Goal: Information Seeking & Learning: Find specific fact

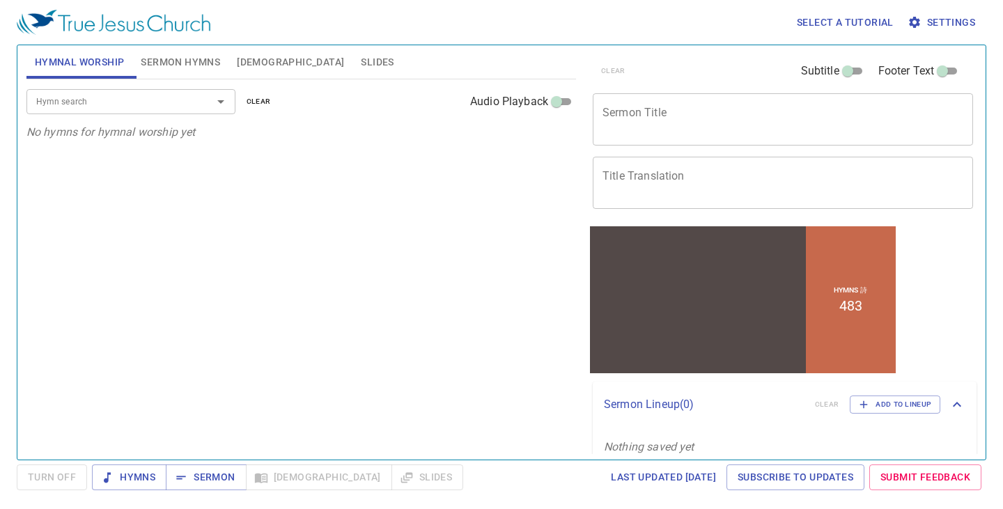
click at [249, 55] on span "[DEMOGRAPHIC_DATA]" at bounding box center [290, 62] width 107 height 17
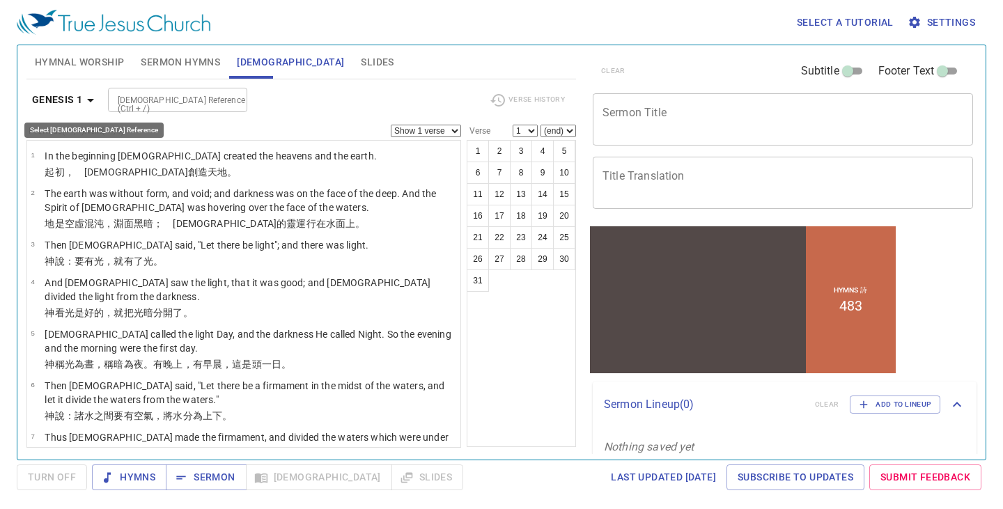
click at [93, 98] on icon "button" at bounding box center [90, 100] width 17 height 17
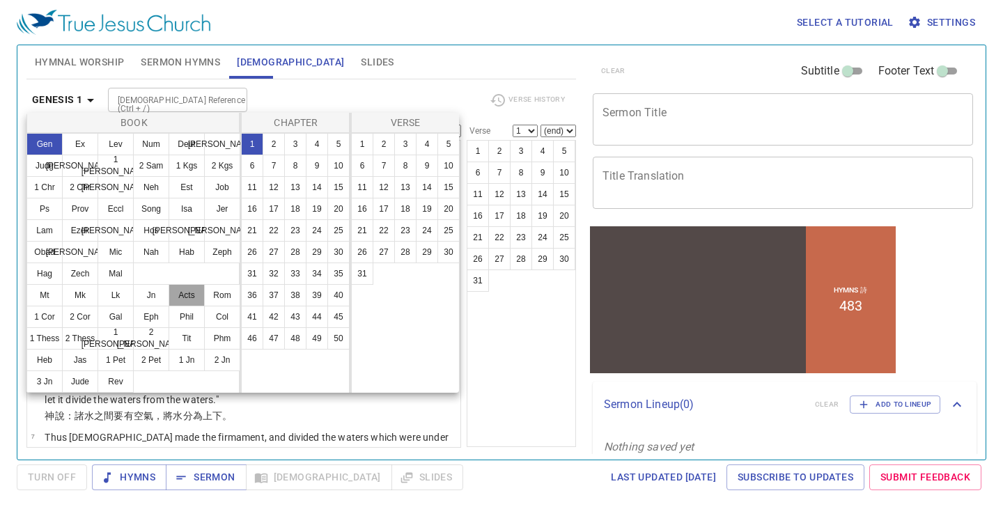
click at [186, 295] on button "Acts" at bounding box center [187, 295] width 36 height 22
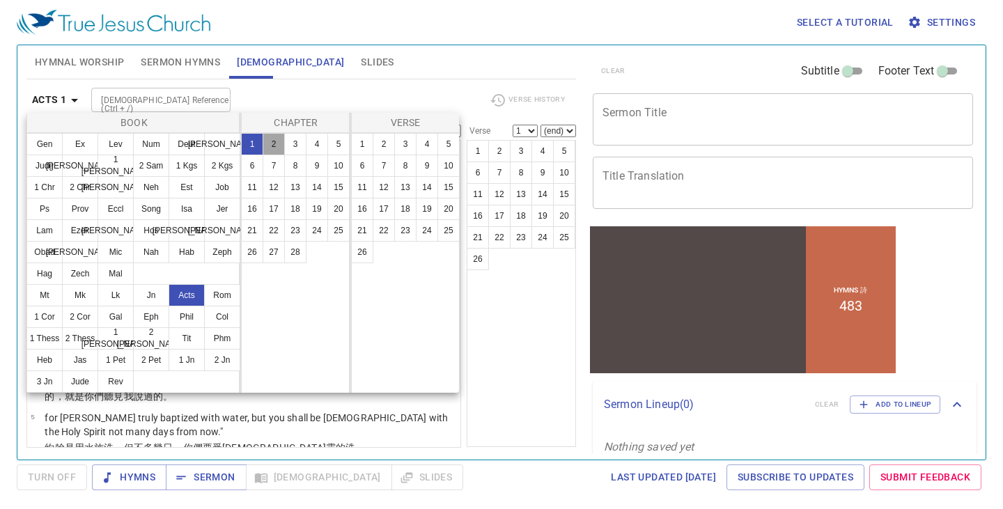
click at [270, 140] on button "2" at bounding box center [274, 144] width 22 height 22
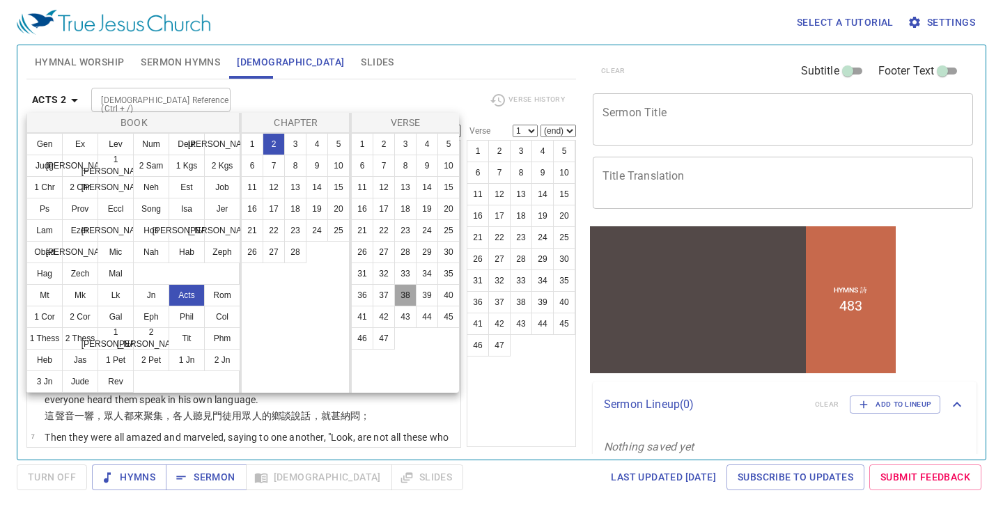
click at [406, 294] on button "38" at bounding box center [405, 295] width 22 height 22
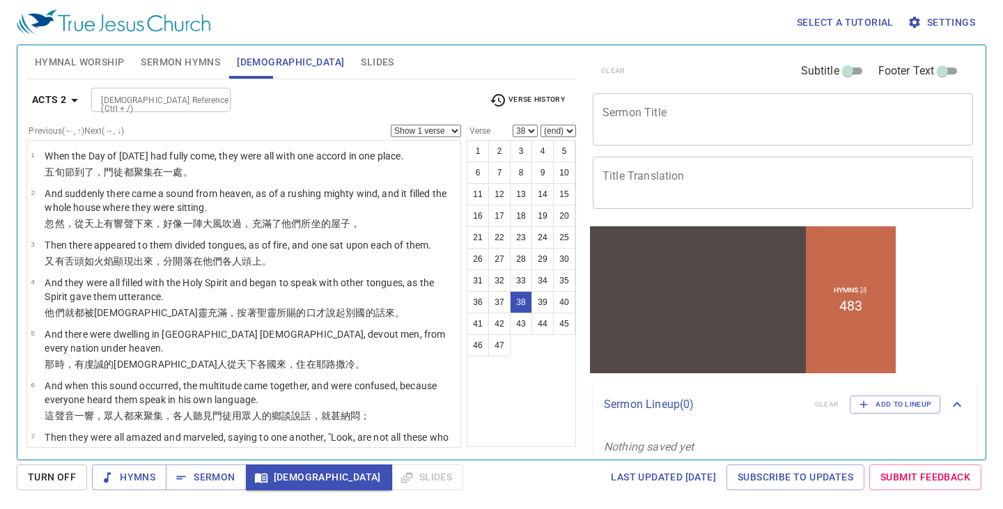
scroll to position [1801, 0]
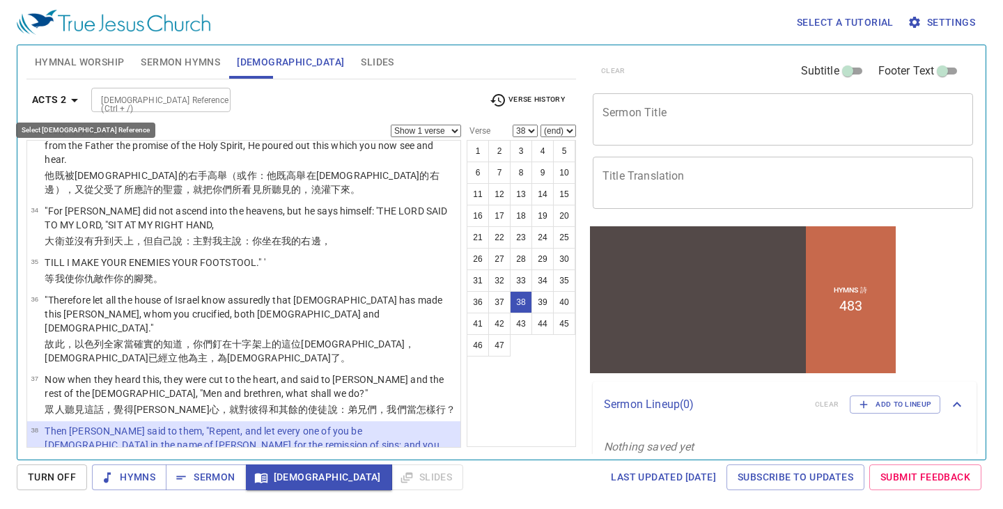
click at [72, 99] on icon "button" at bounding box center [74, 100] width 7 height 3
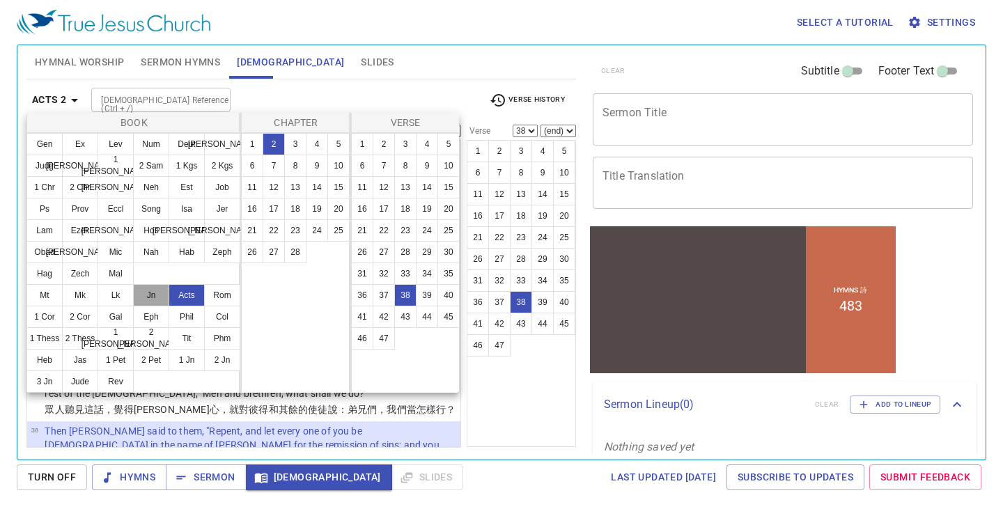
click at [151, 293] on button "Jn" at bounding box center [151, 295] width 36 height 22
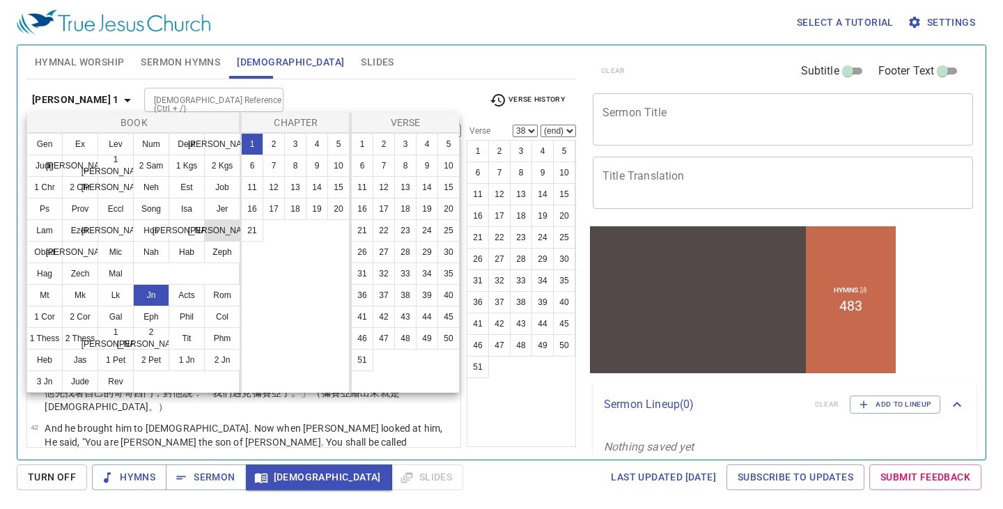
scroll to position [0, 0]
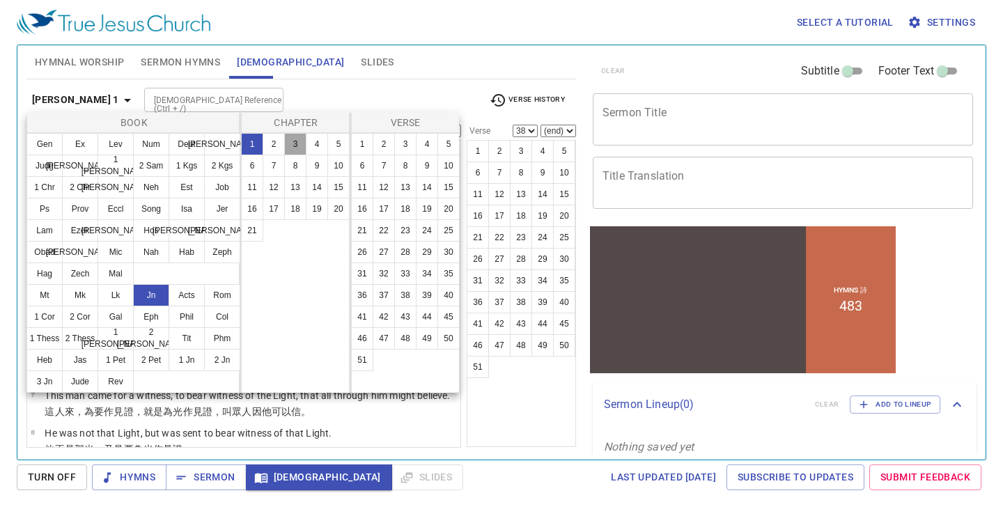
click at [295, 143] on button "3" at bounding box center [295, 144] width 22 height 22
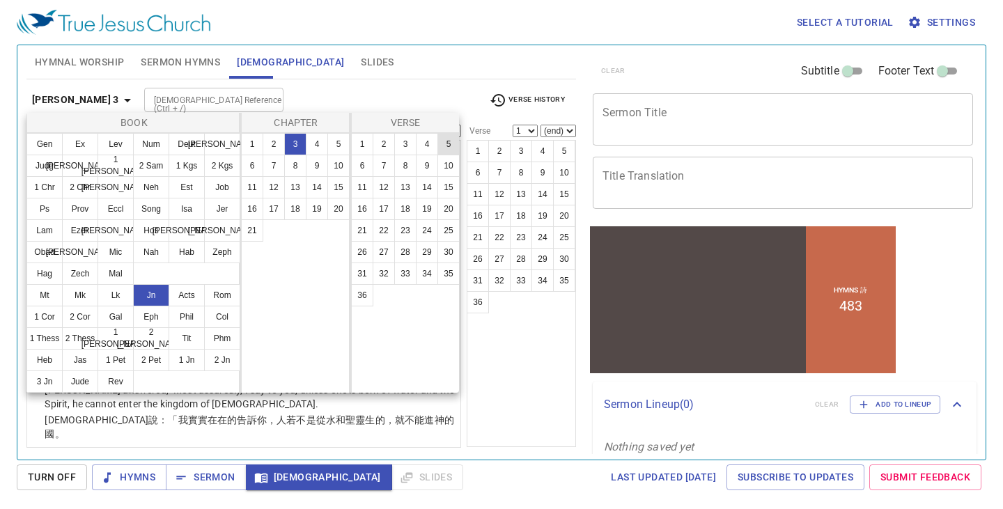
click at [449, 142] on button "5" at bounding box center [449, 144] width 22 height 22
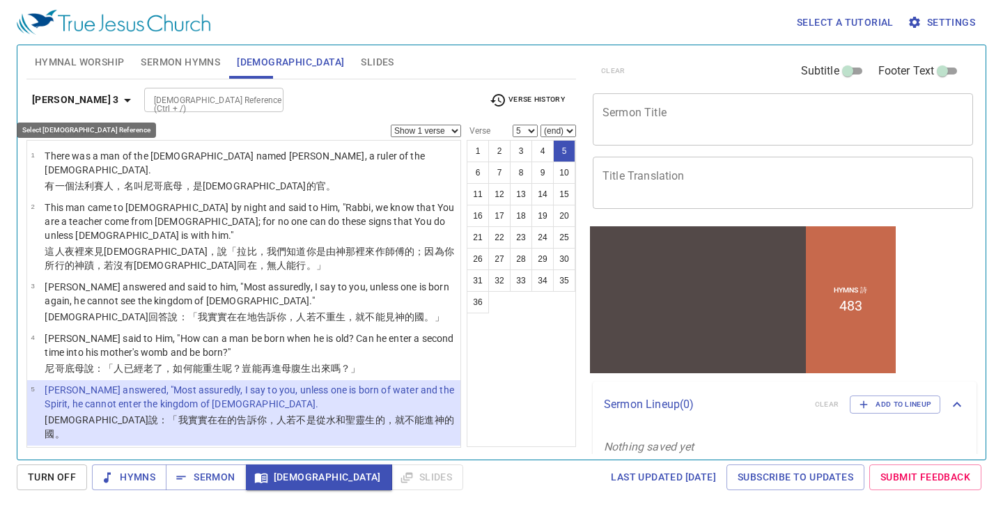
click at [119, 103] on icon "button" at bounding box center [127, 100] width 17 height 17
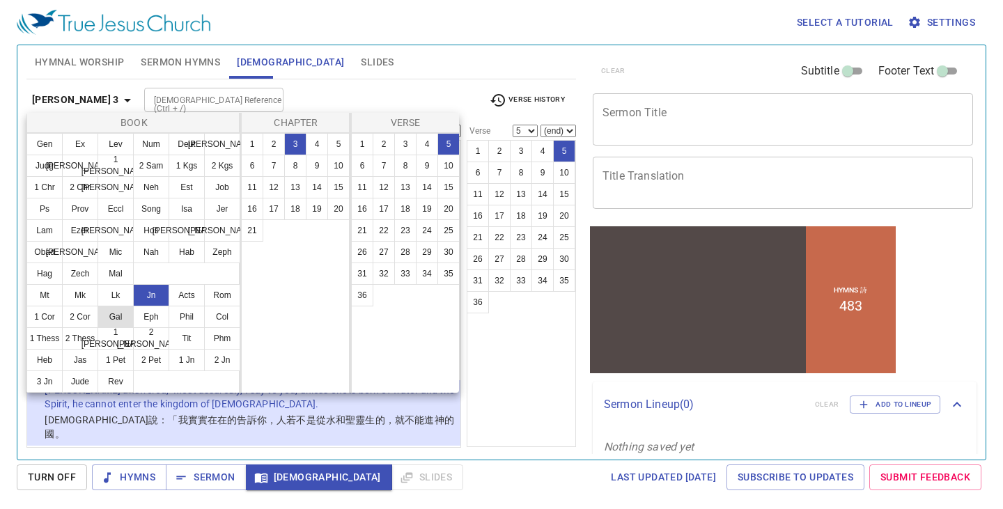
click at [117, 318] on button "Gal" at bounding box center [116, 317] width 36 height 22
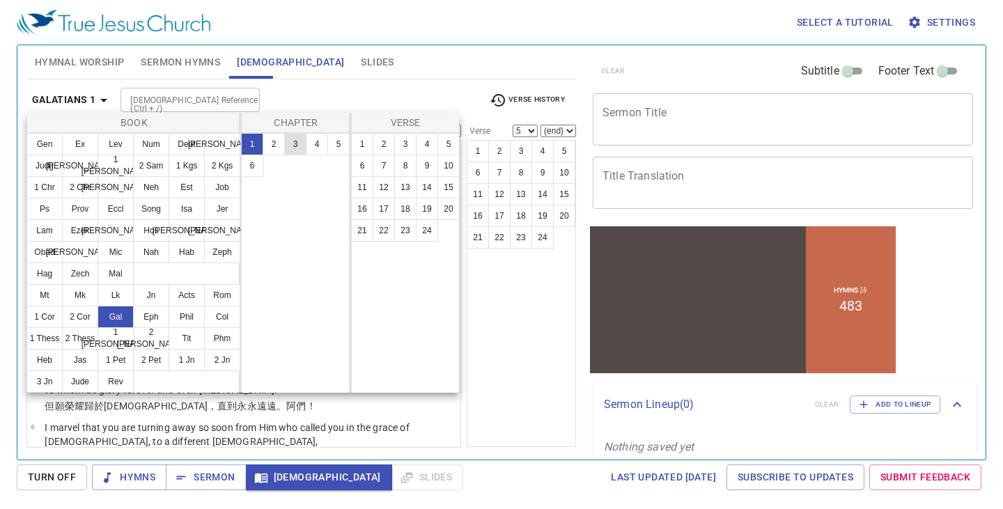
click at [296, 146] on button "3" at bounding box center [295, 144] width 22 height 22
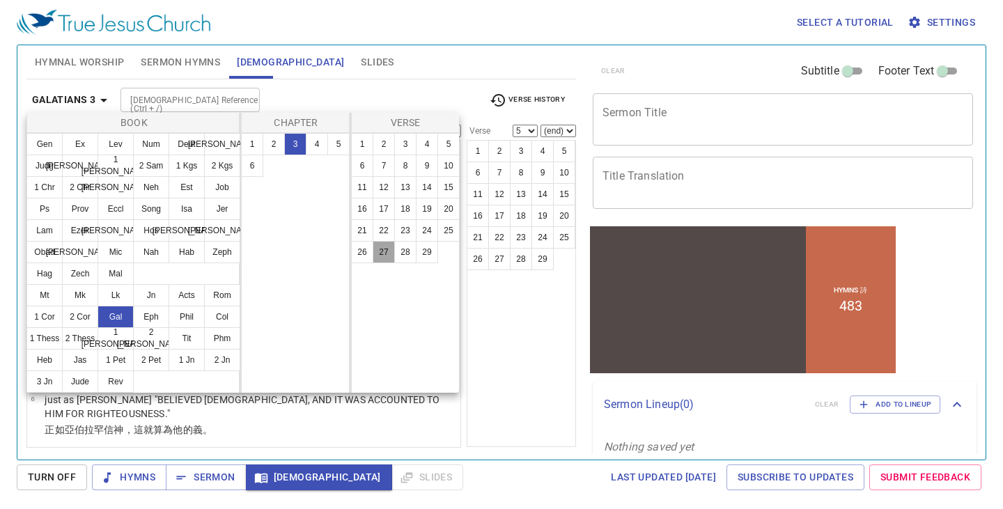
click at [383, 252] on button "27" at bounding box center [384, 252] width 22 height 22
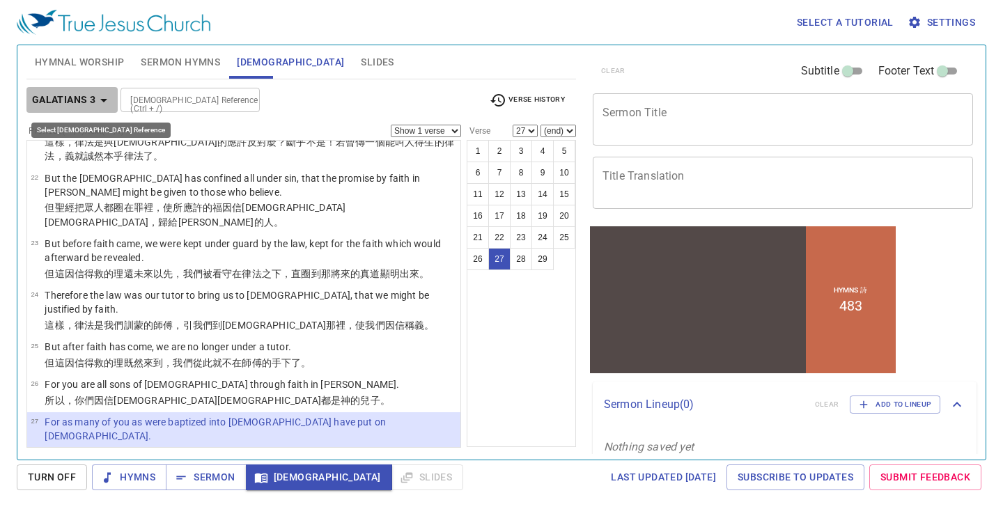
click at [104, 99] on icon "button" at bounding box center [103, 100] width 7 height 3
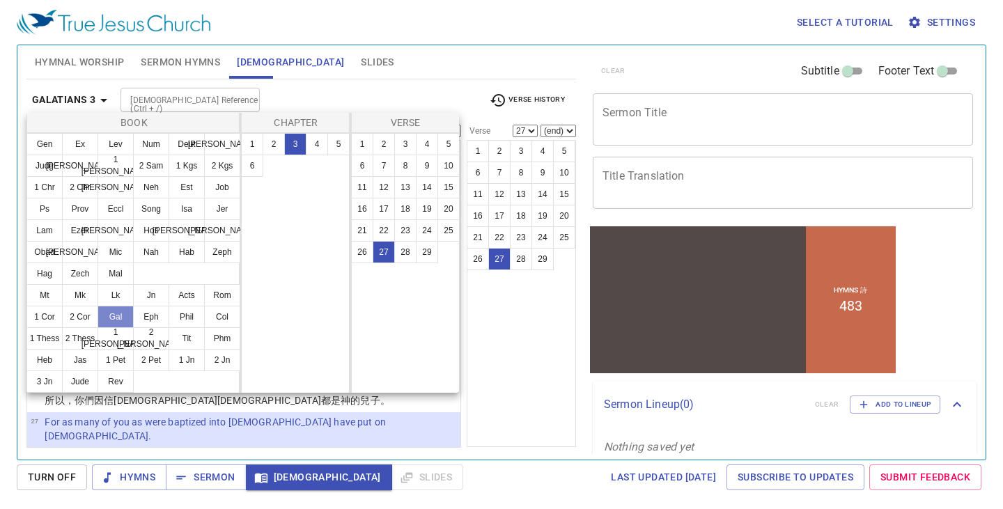
click at [117, 315] on button "Gal" at bounding box center [116, 317] width 36 height 22
click at [319, 146] on button "4" at bounding box center [317, 144] width 22 height 22
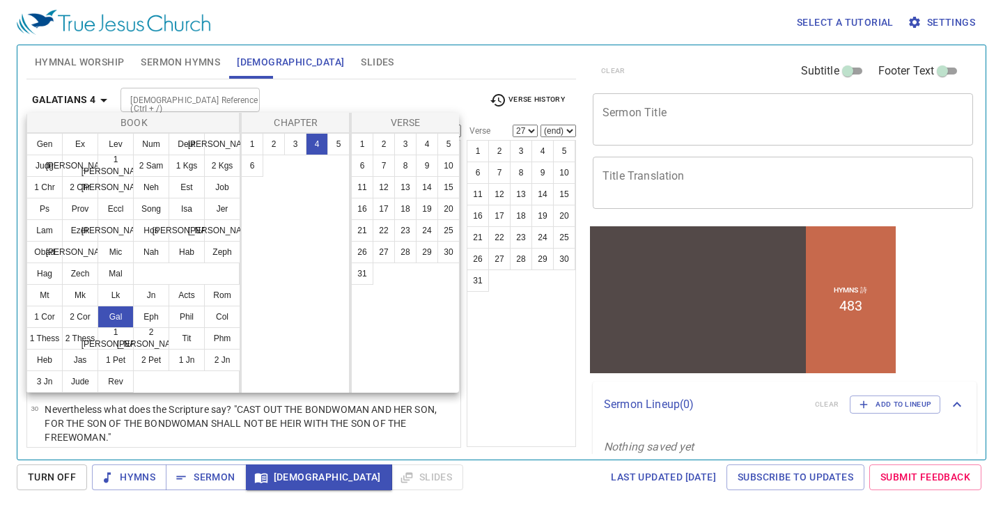
scroll to position [0, 0]
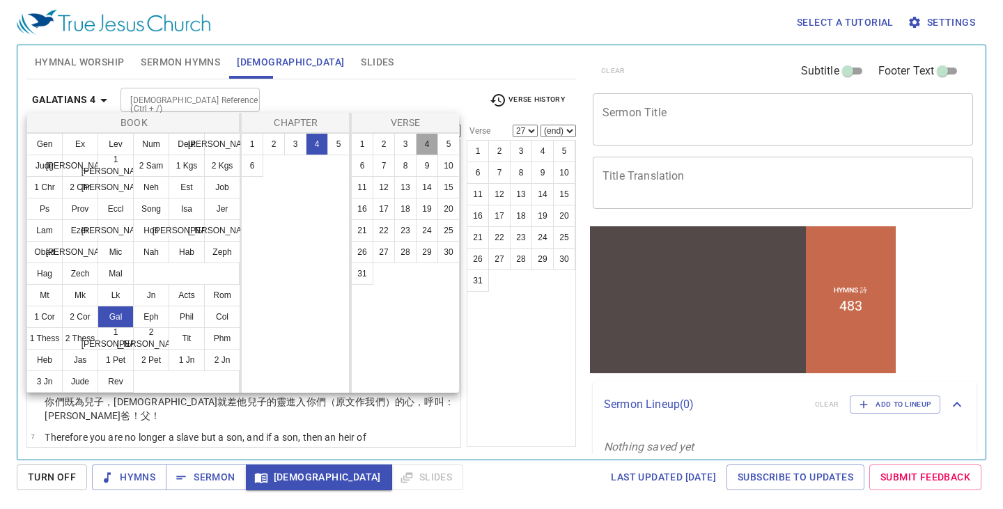
click at [424, 146] on button "4" at bounding box center [427, 144] width 22 height 22
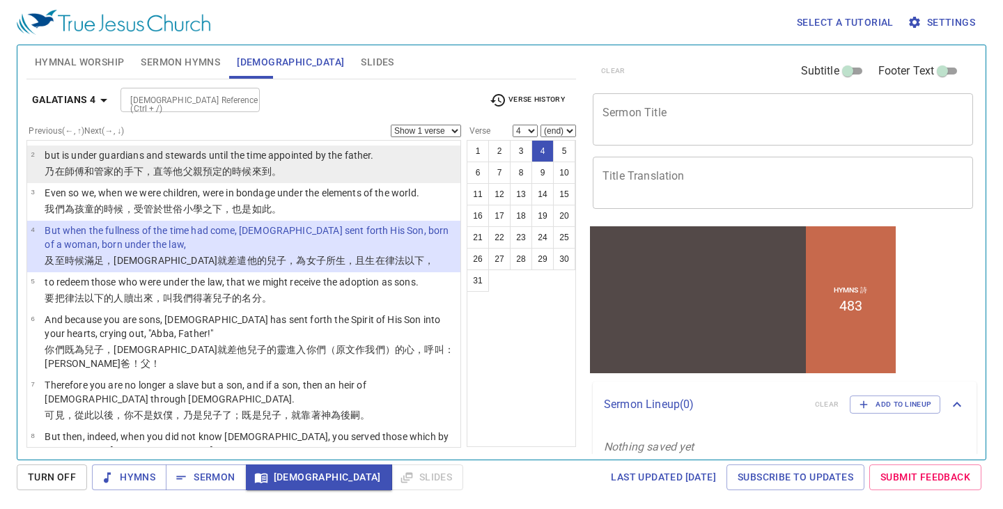
scroll to position [70, 0]
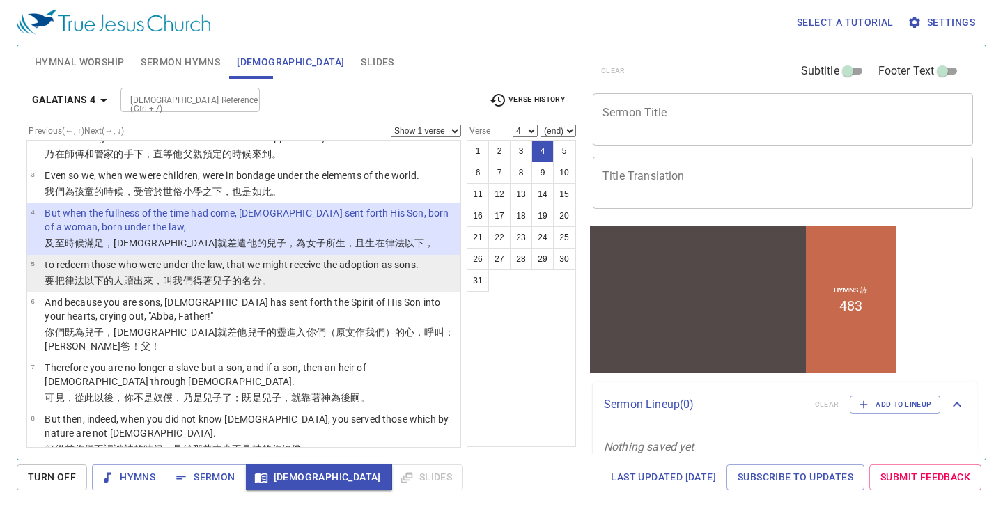
click at [214, 282] on wg618 "兒子的名分 。" at bounding box center [242, 280] width 59 height 11
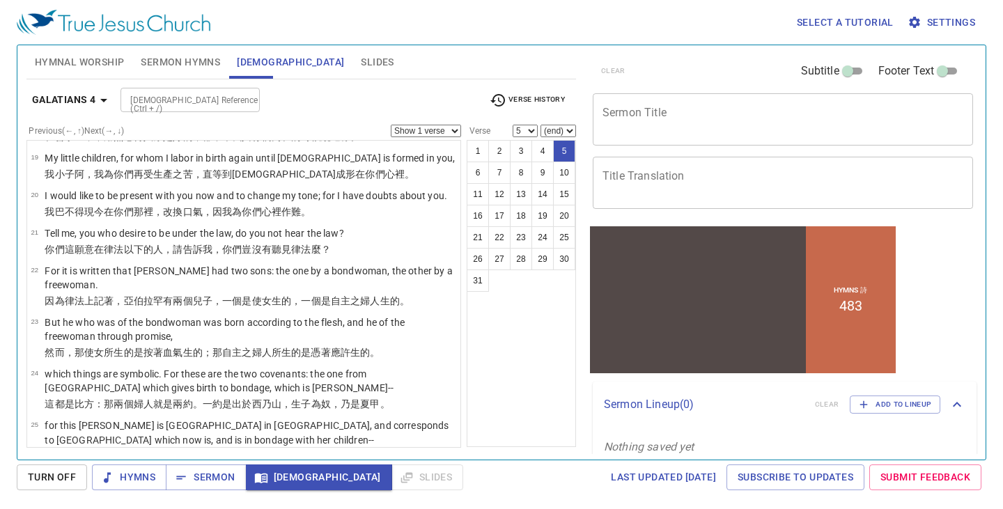
scroll to position [976, 0]
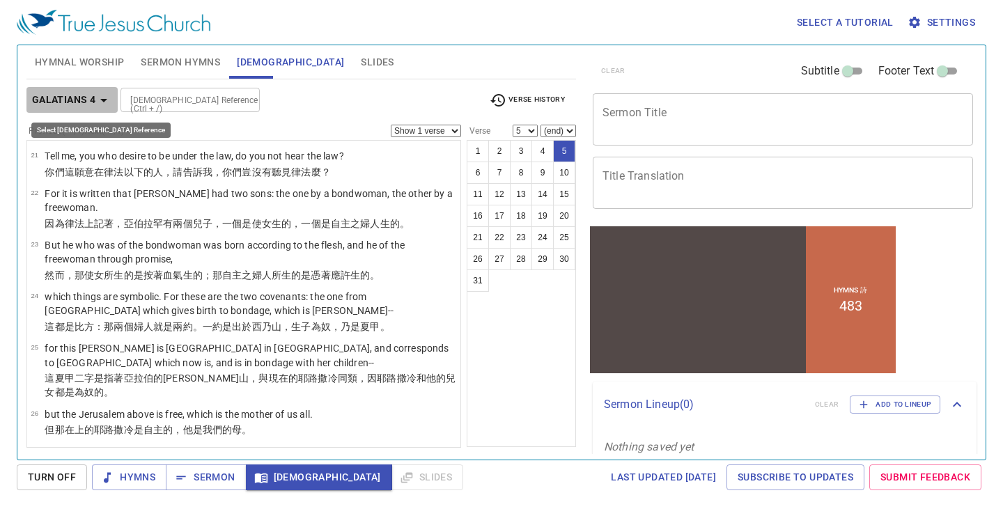
click at [109, 100] on icon "button" at bounding box center [103, 100] width 17 height 17
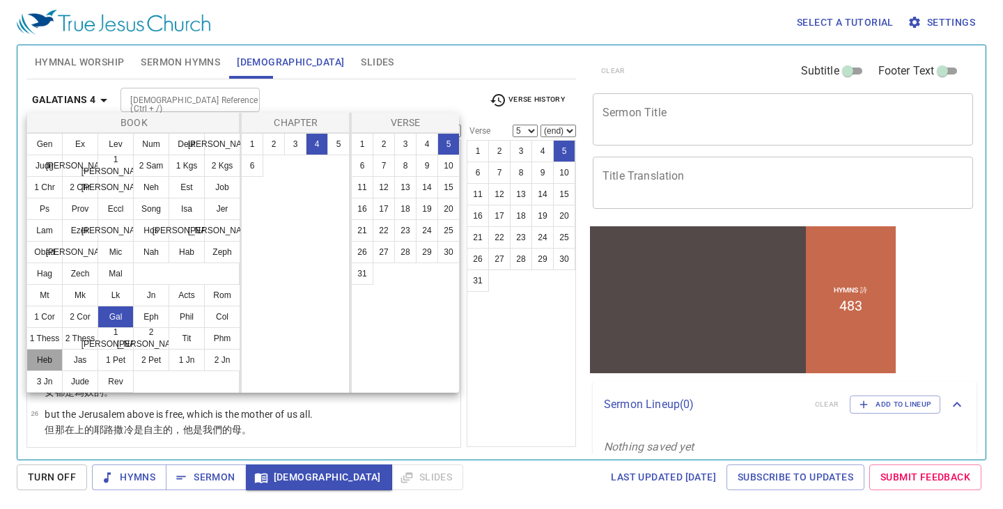
click at [48, 357] on button "Heb" at bounding box center [44, 360] width 36 height 22
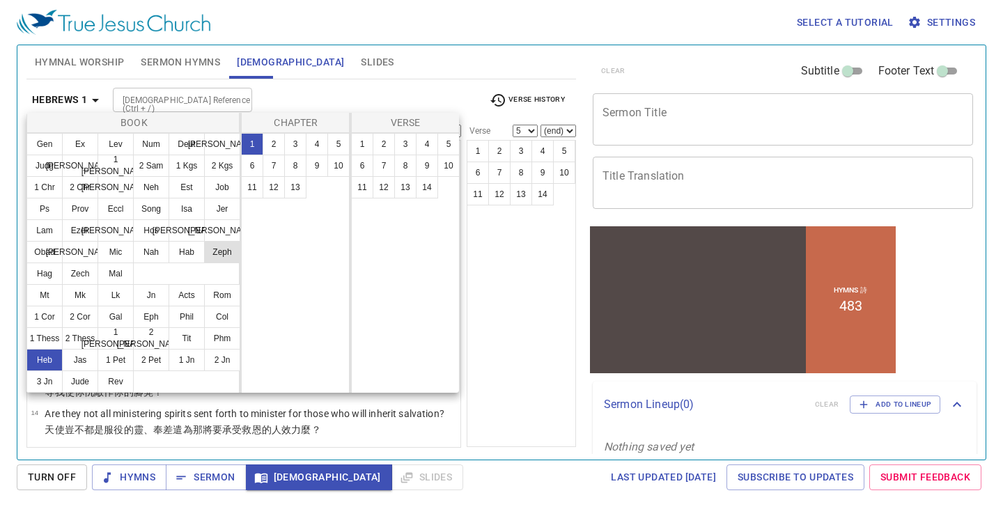
scroll to position [0, 0]
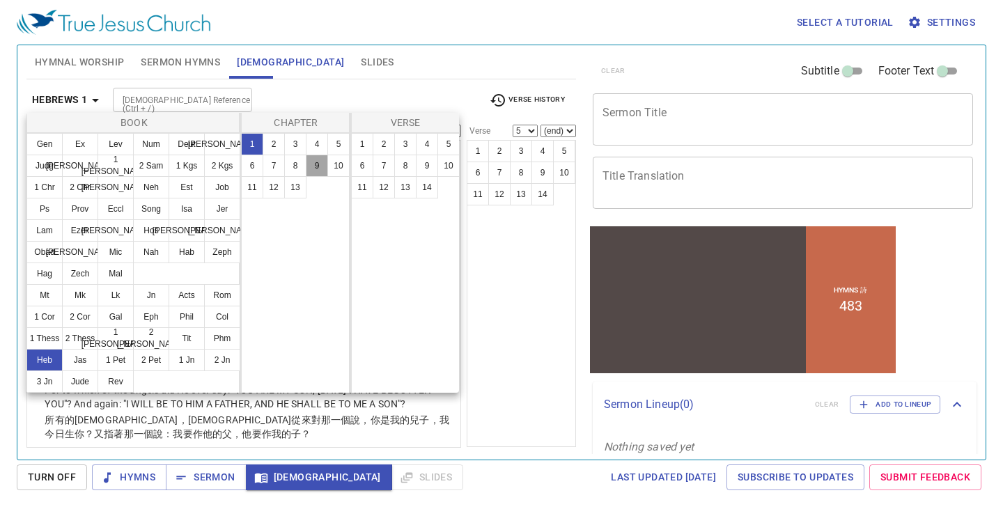
click at [322, 165] on button "9" at bounding box center [317, 166] width 22 height 22
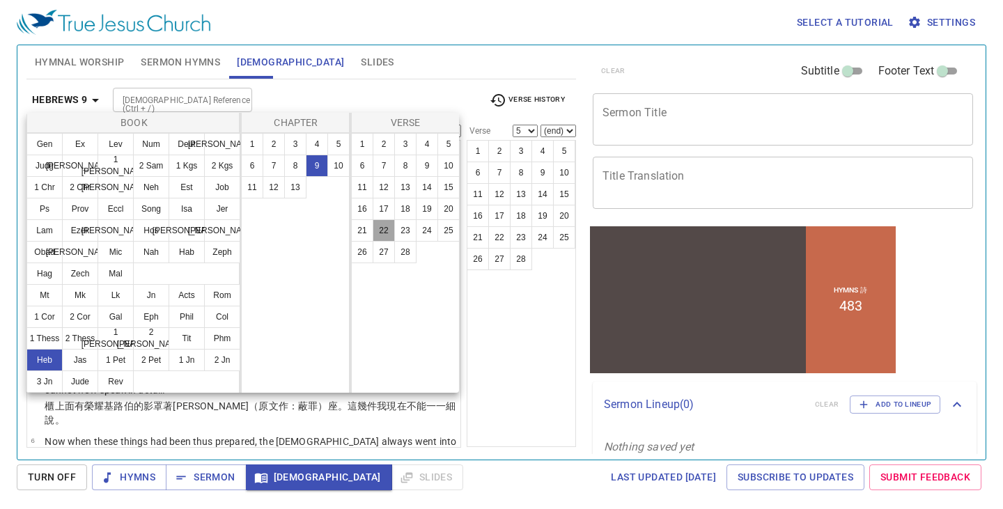
click at [378, 228] on button "22" at bounding box center [384, 231] width 22 height 22
select select "22"
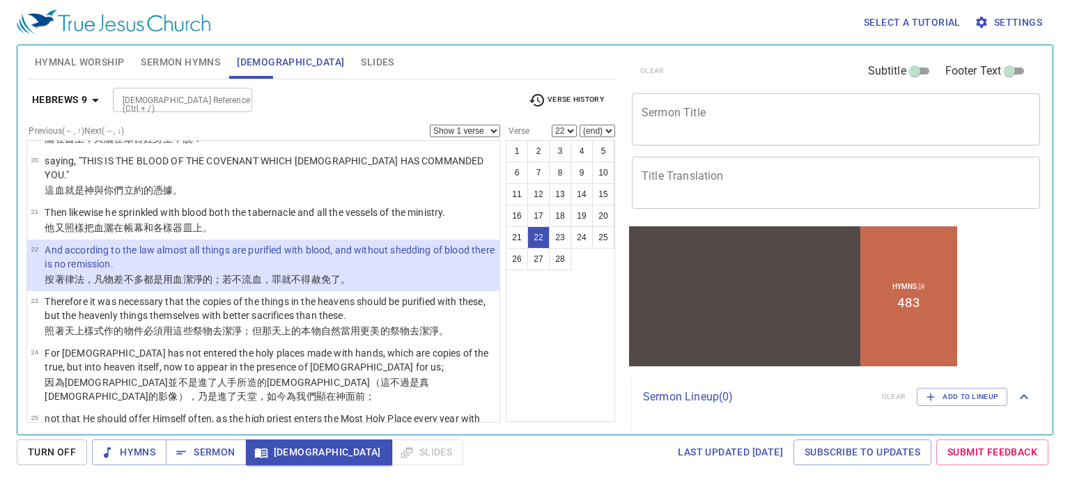
scroll to position [1031, 0]
